Goal: Find specific page/section: Find specific page/section

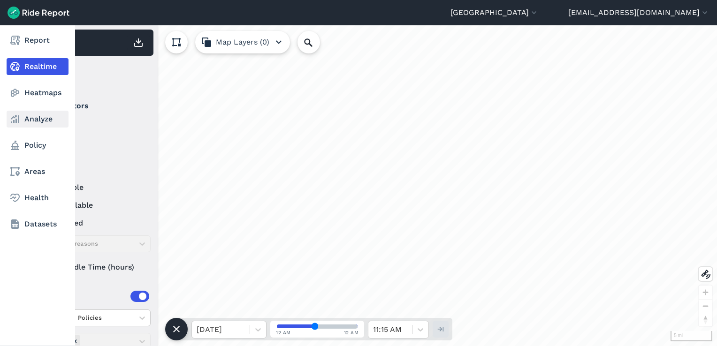
click at [20, 125] on link "Analyze" at bounding box center [38, 119] width 62 height 17
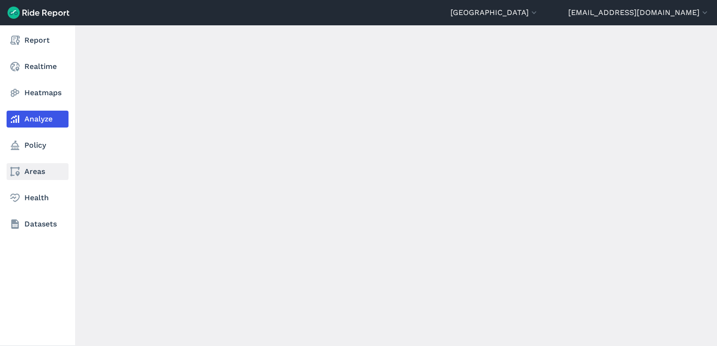
click at [32, 170] on link "Areas" at bounding box center [38, 171] width 62 height 17
